Goal: Use online tool/utility: Utilize a website feature to perform a specific function

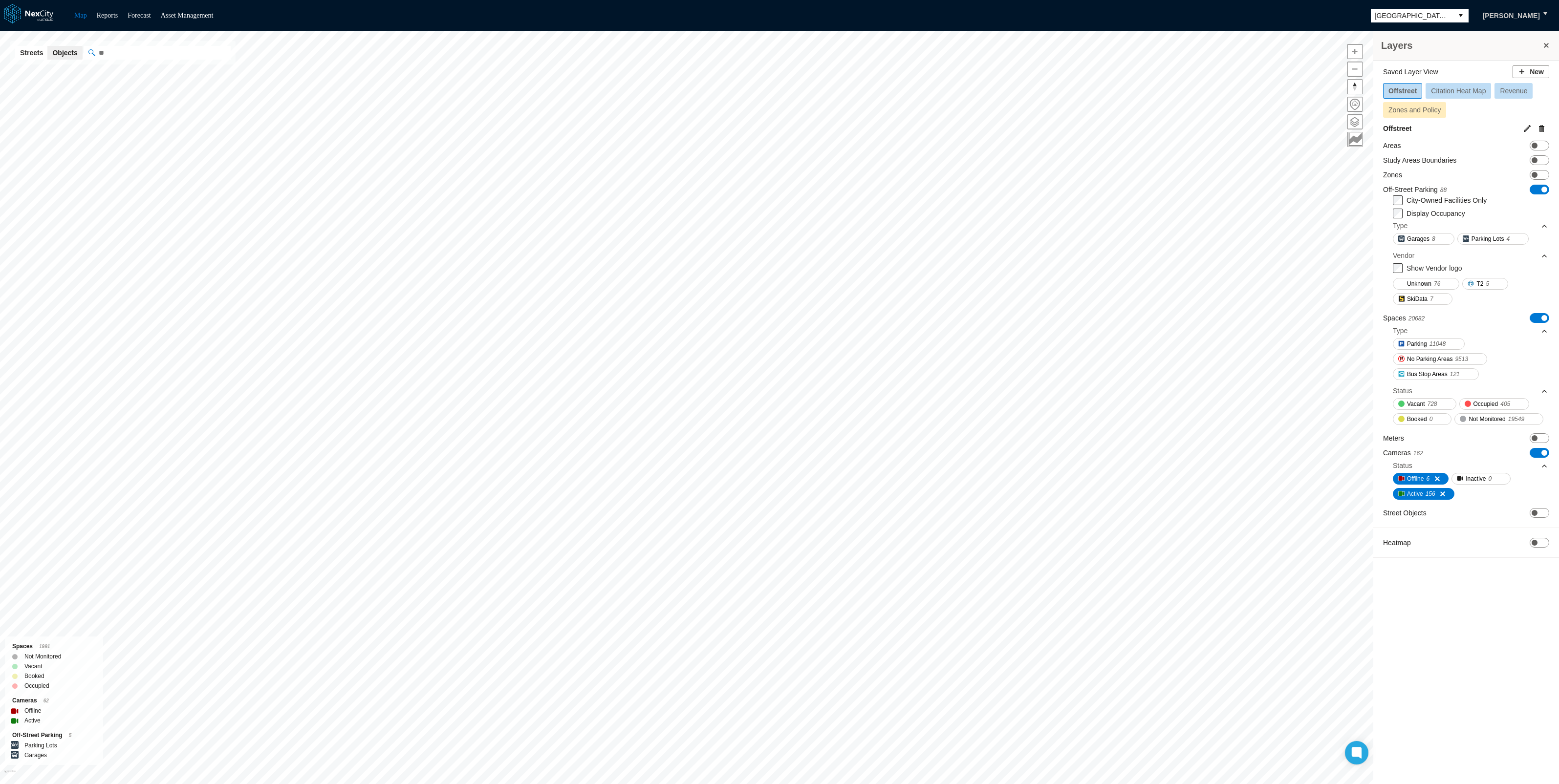
click at [1470, 85] on button "Citation Heat Map" at bounding box center [1459, 91] width 65 height 16
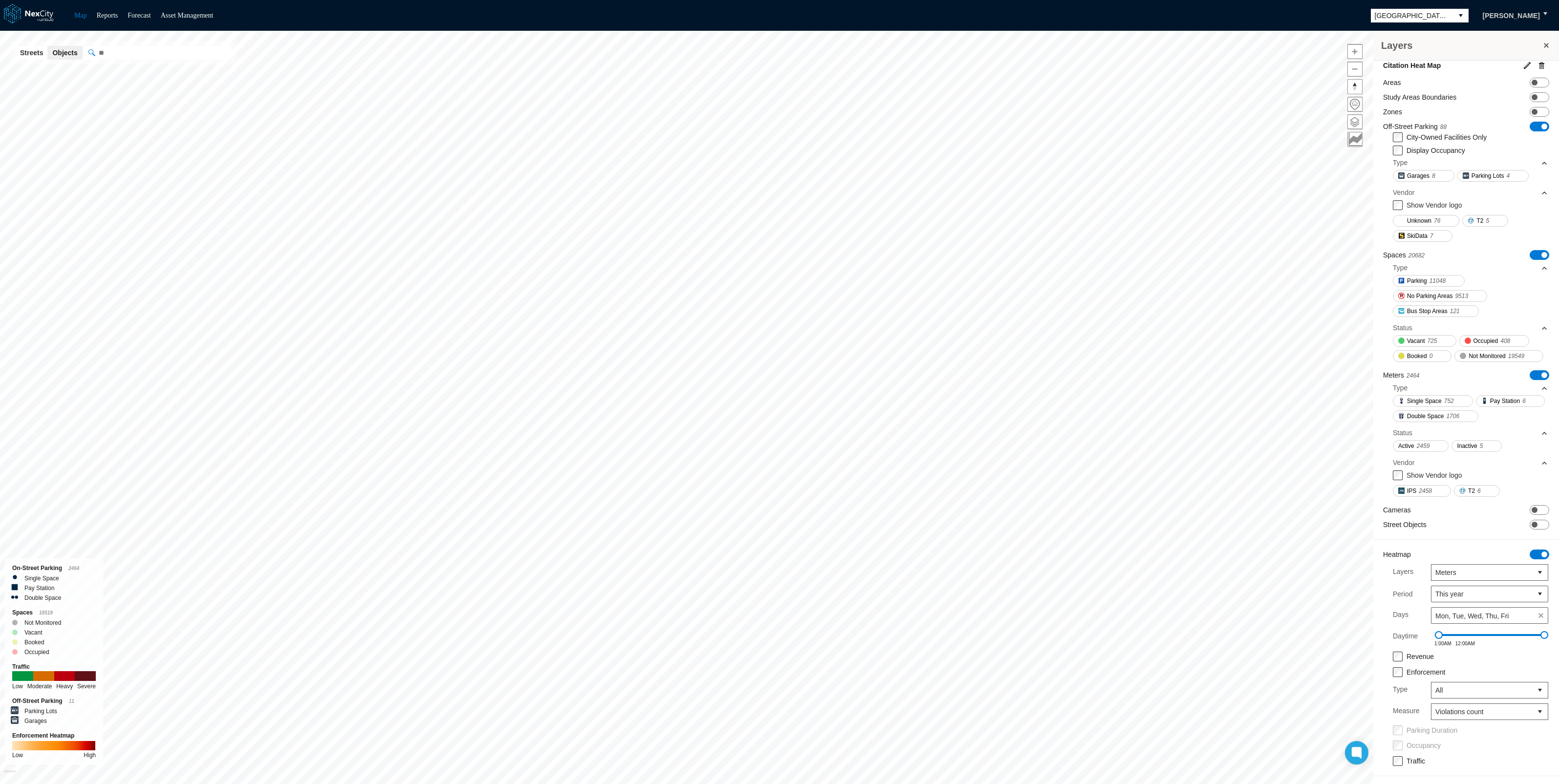
scroll to position [98, 0]
click at [1532, 521] on span at bounding box center [1535, 524] width 6 height 6
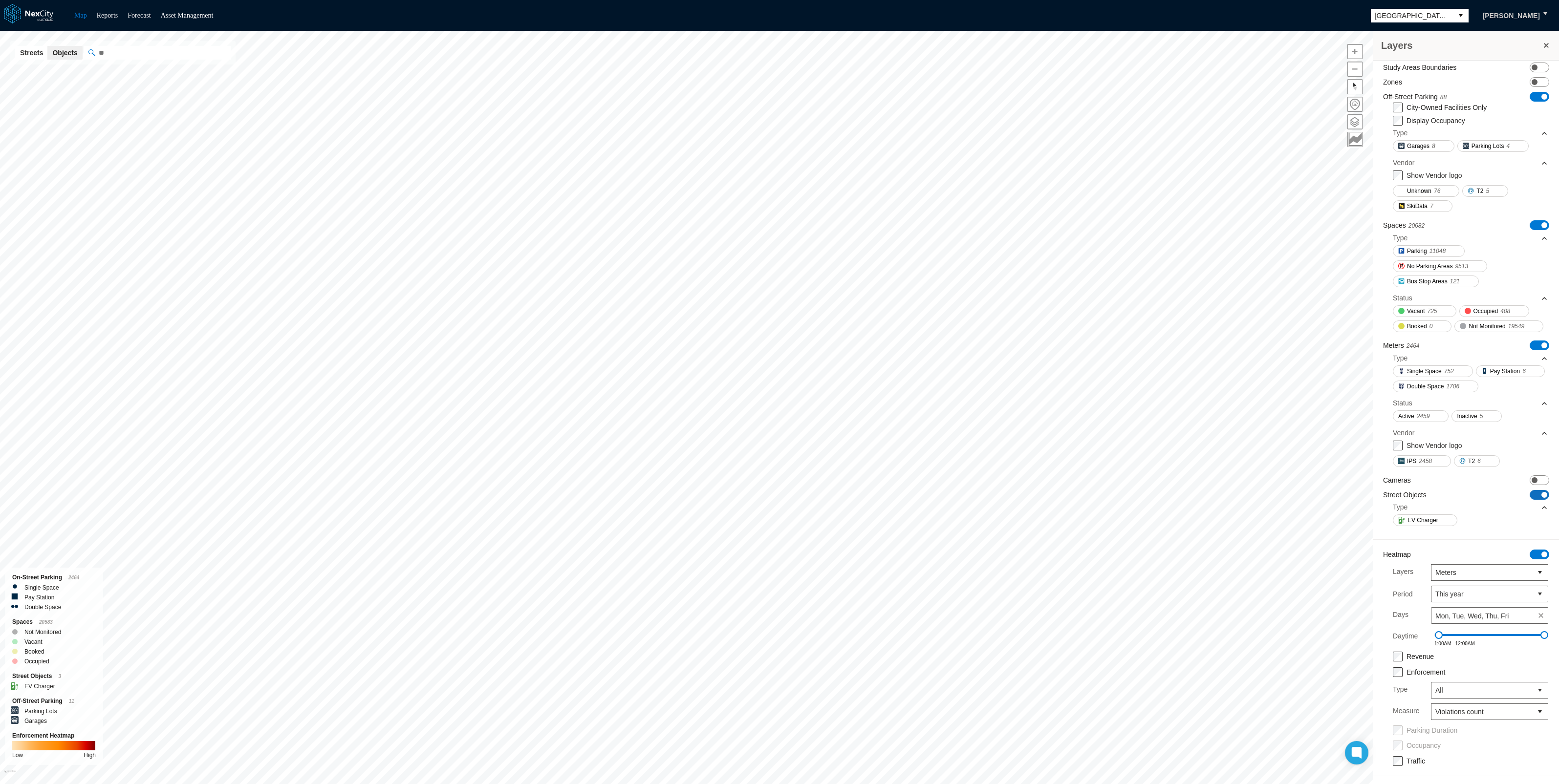
click at [1530, 500] on span "ON OFF" at bounding box center [1540, 495] width 19 height 10
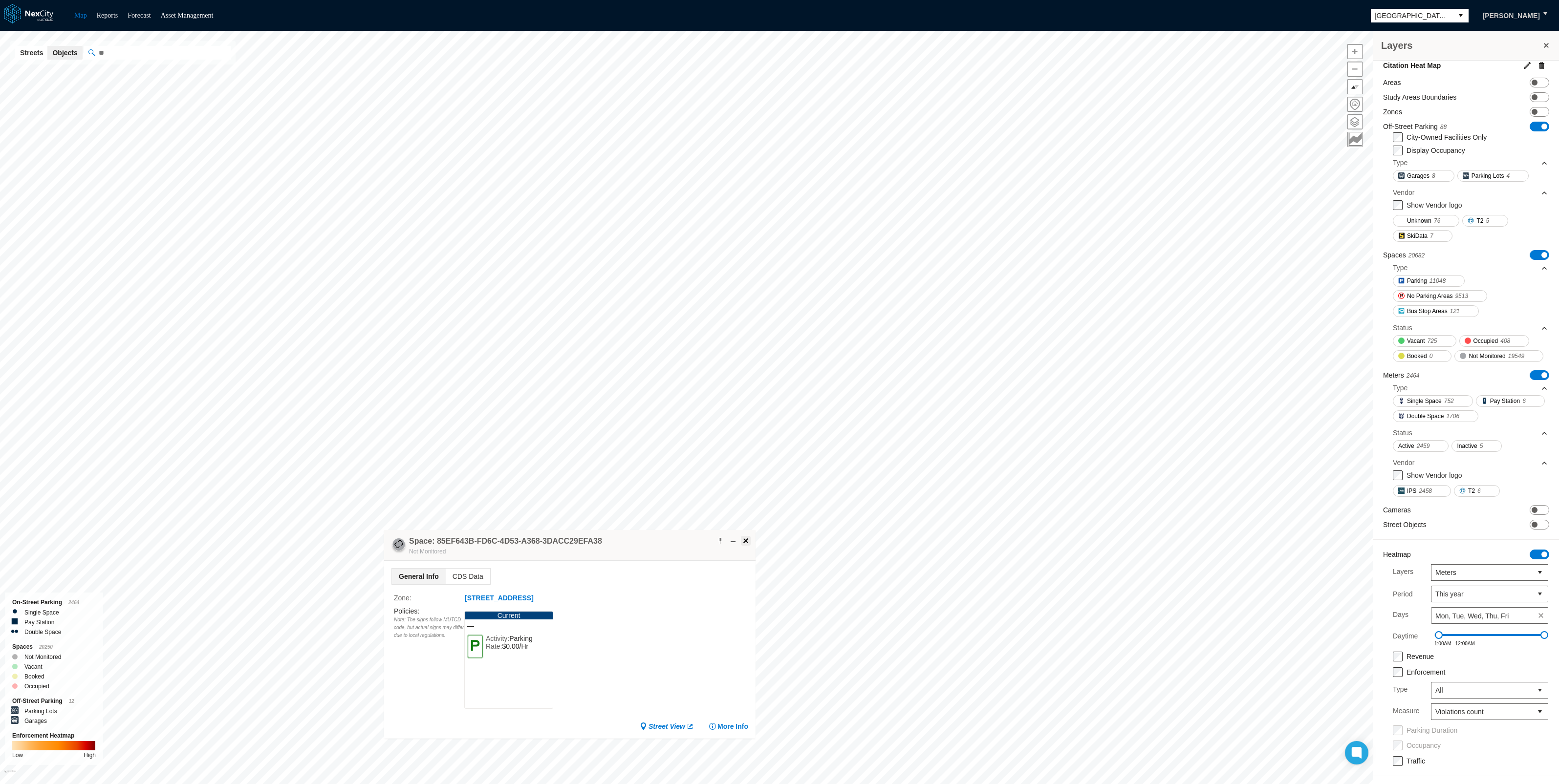
click at [744, 540] on span at bounding box center [746, 540] width 8 height 8
